Goal: Task Accomplishment & Management: Use online tool/utility

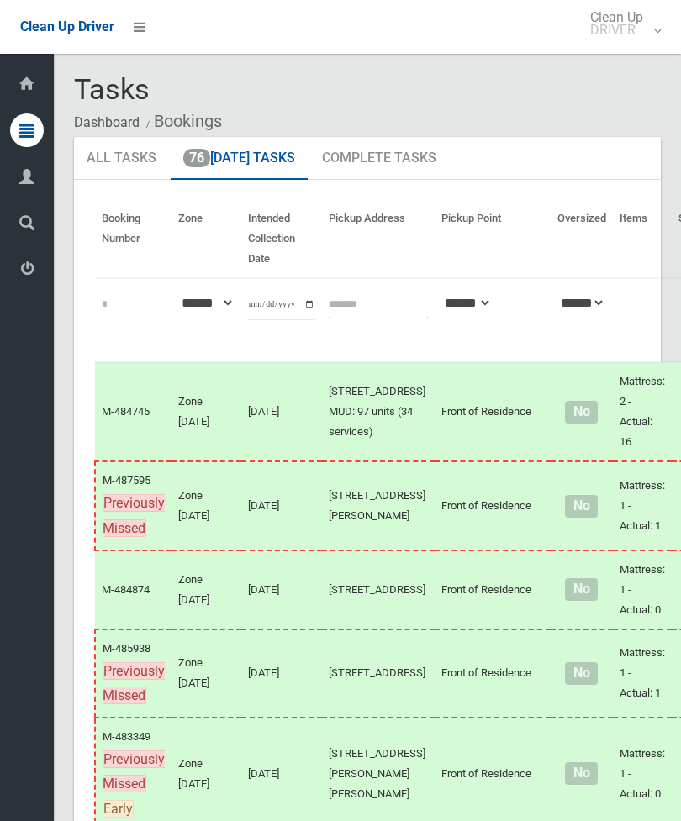
click at [346, 301] on input "text" at bounding box center [378, 302] width 99 height 31
type input "**********"
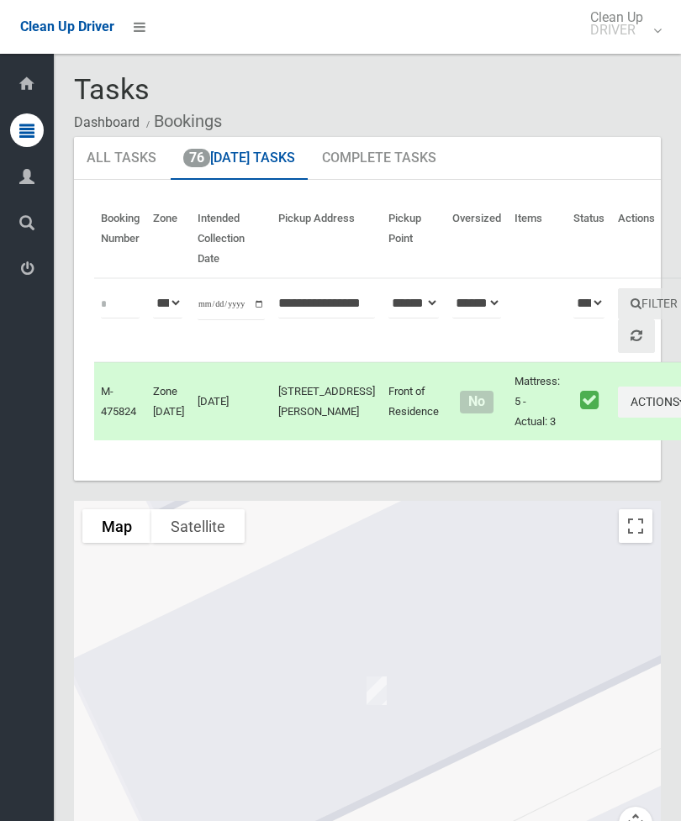
click at [618, 418] on button "Actions" at bounding box center [658, 402] width 81 height 31
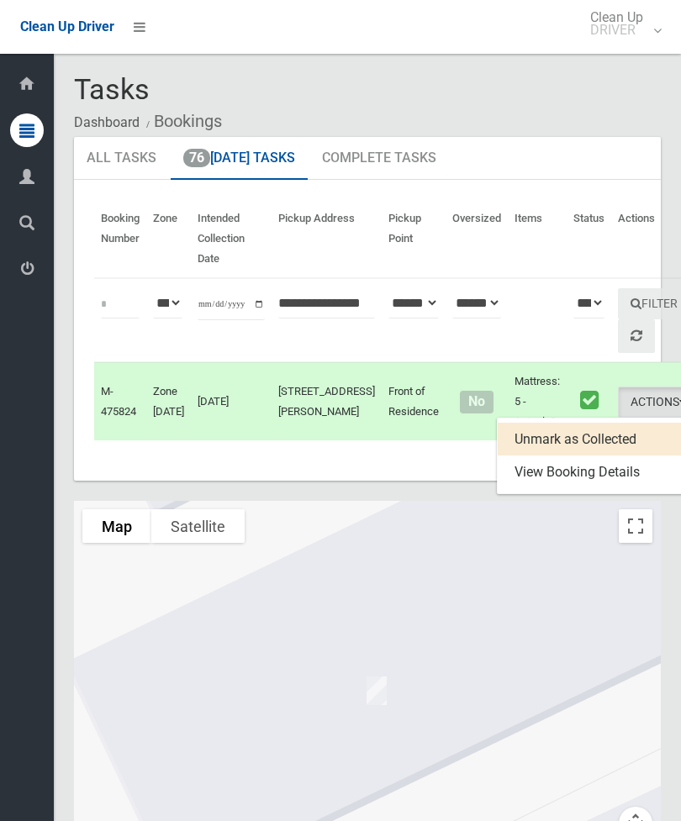
click at [546, 456] on link "Unmark as Collected" at bounding box center [598, 440] width 200 height 34
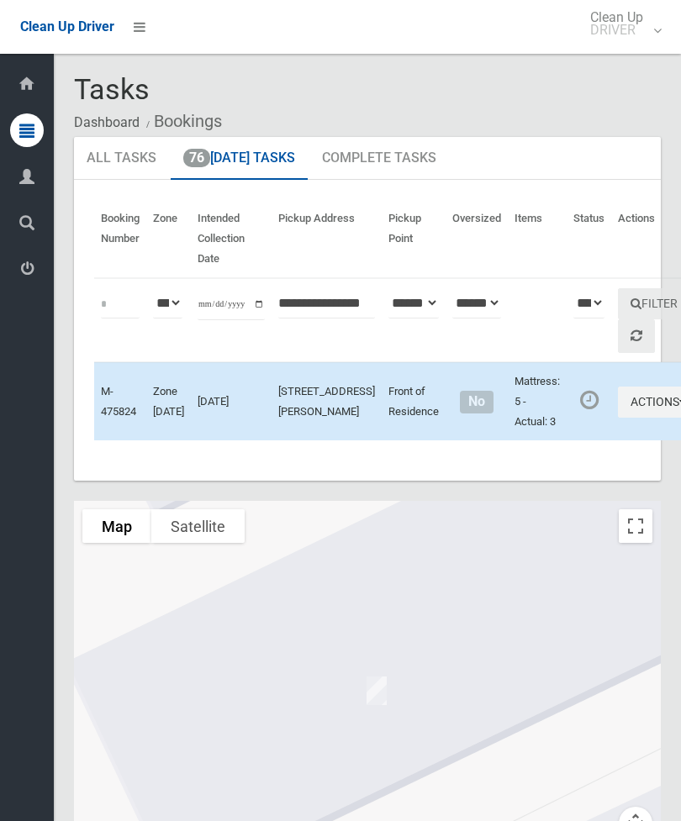
click at [618, 418] on button "Actions" at bounding box center [658, 402] width 81 height 31
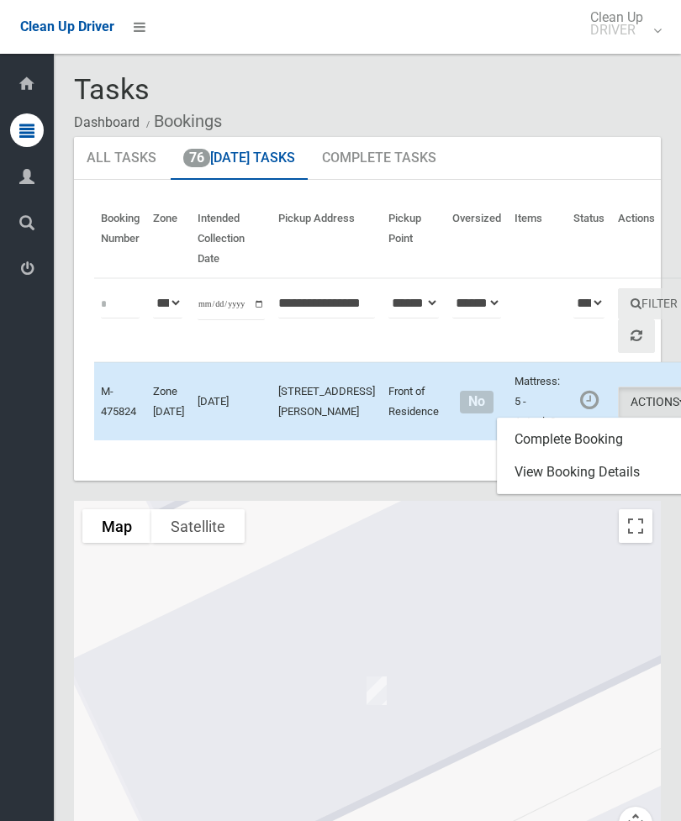
click at [556, 456] on link "Complete Booking" at bounding box center [598, 440] width 200 height 34
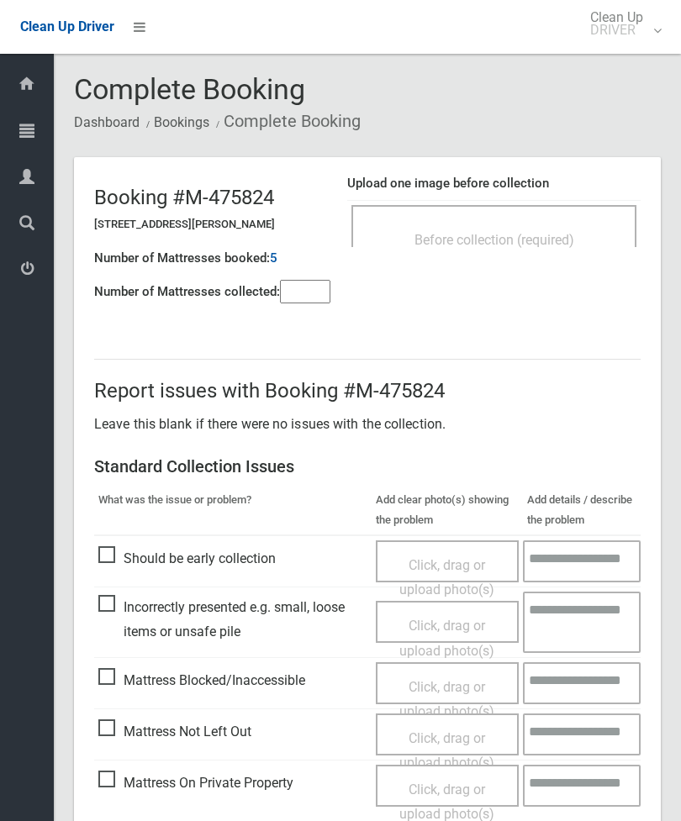
click at [322, 287] on input"] "number" at bounding box center [305, 292] width 50 height 24
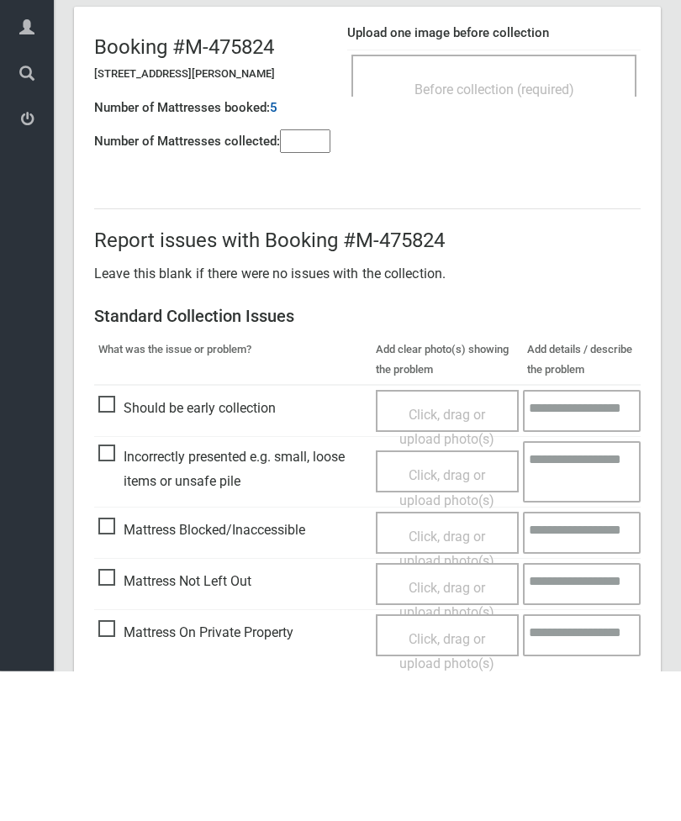
scroll to position [121, 0]
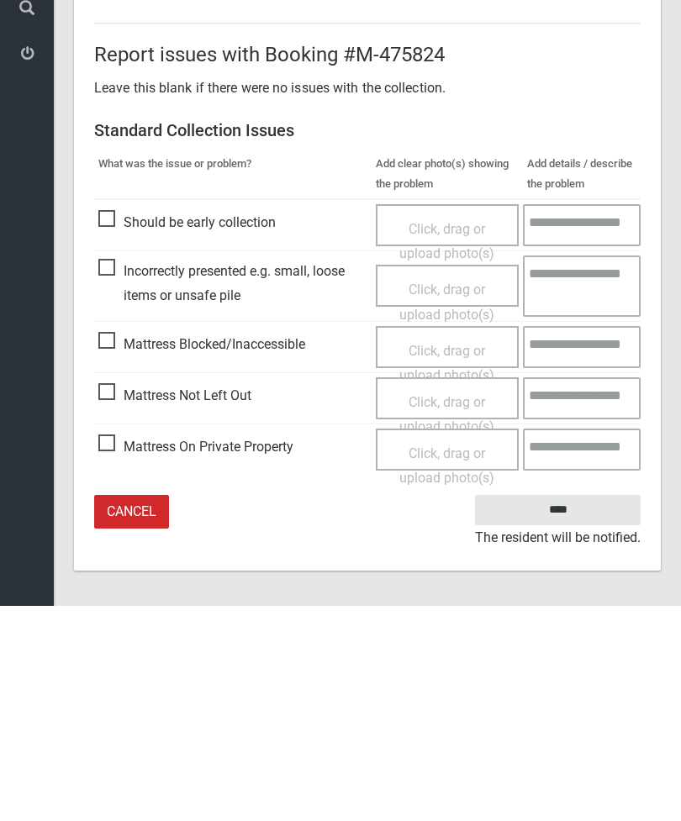
type input"] "*"
click at [453, 609] on span "Click, drag or upload photo(s)" at bounding box center [446, 629] width 95 height 41
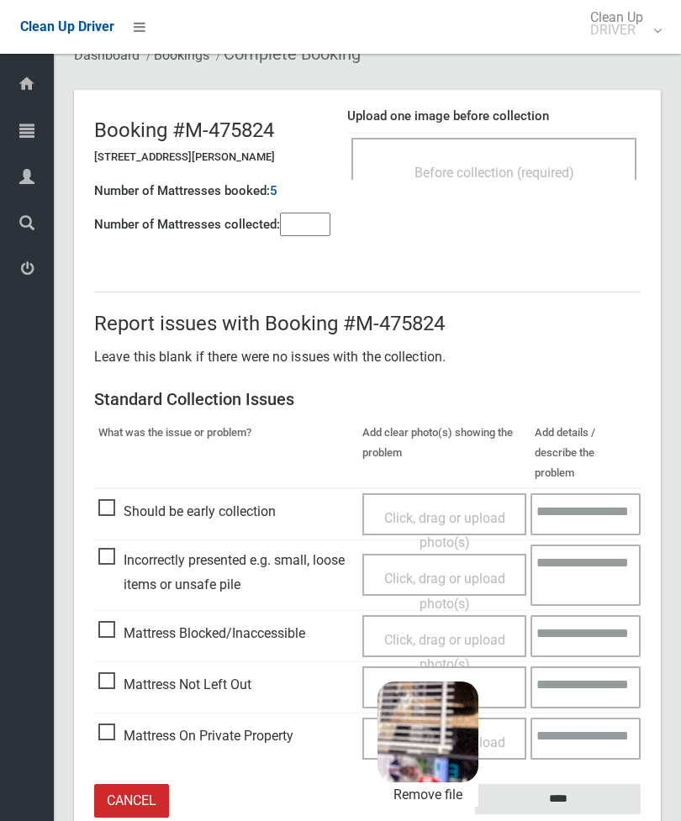
click at [605, 784] on input "****" at bounding box center [558, 799] width 166 height 31
